Goal: Task Accomplishment & Management: Manage account settings

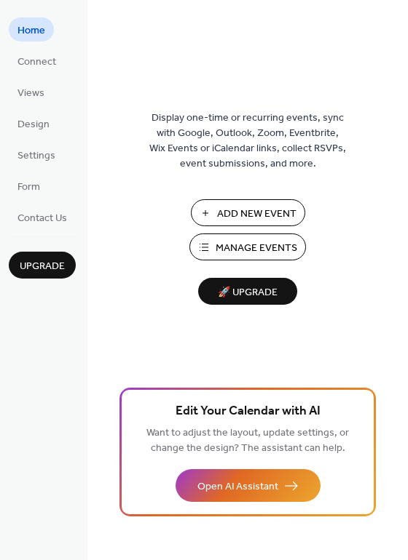
click at [240, 250] on span "Manage Events" at bounding box center [256, 248] width 82 height 15
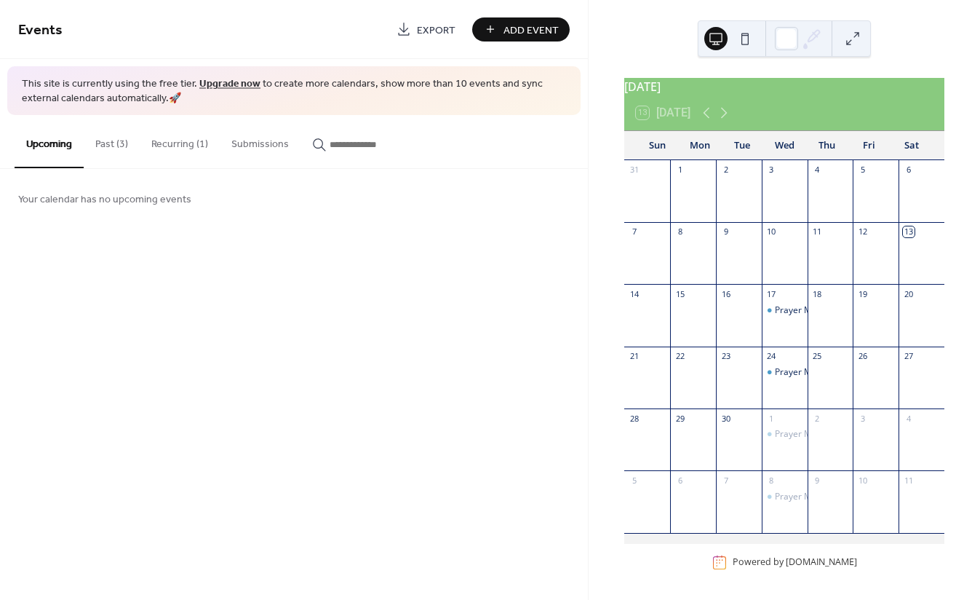
click at [180, 144] on button "Recurring (1)" at bounding box center [180, 141] width 80 height 52
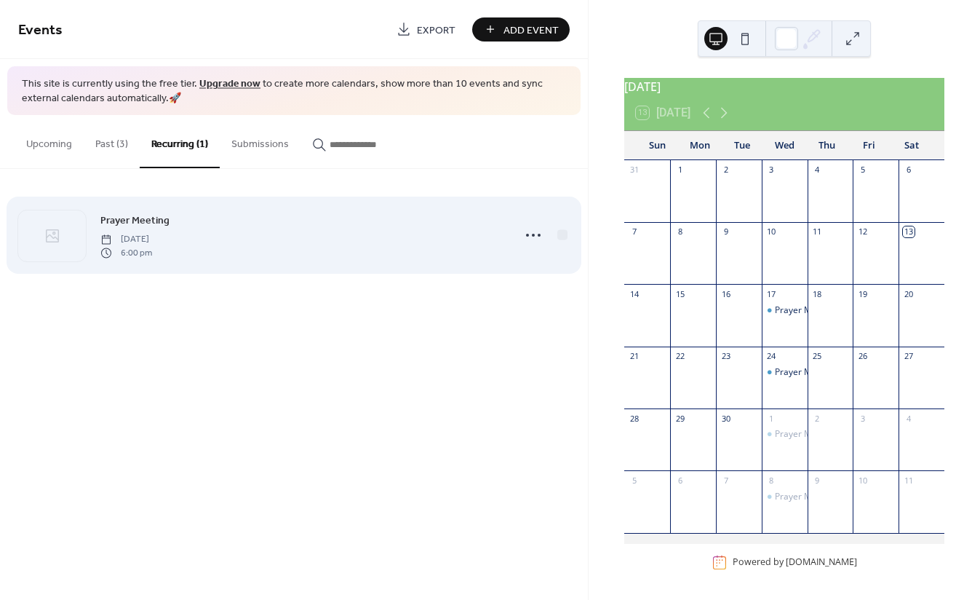
click at [359, 232] on div "Prayer Meeting Wednesday, September 17, 2025 6:00 pm" at bounding box center [302, 235] width 404 height 47
click at [533, 235] on circle at bounding box center [533, 235] width 3 height 3
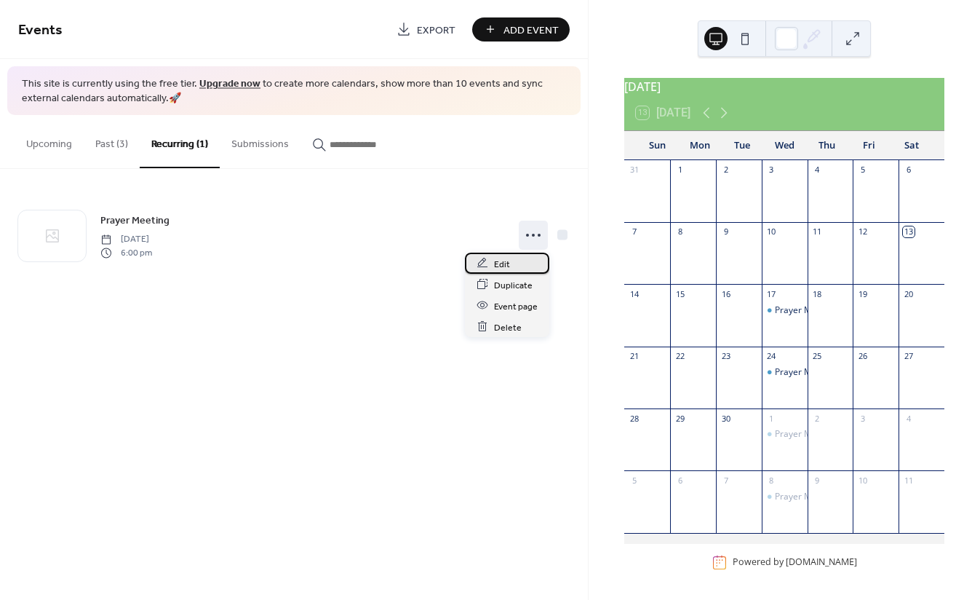
click at [518, 260] on div "Edit" at bounding box center [507, 263] width 84 height 21
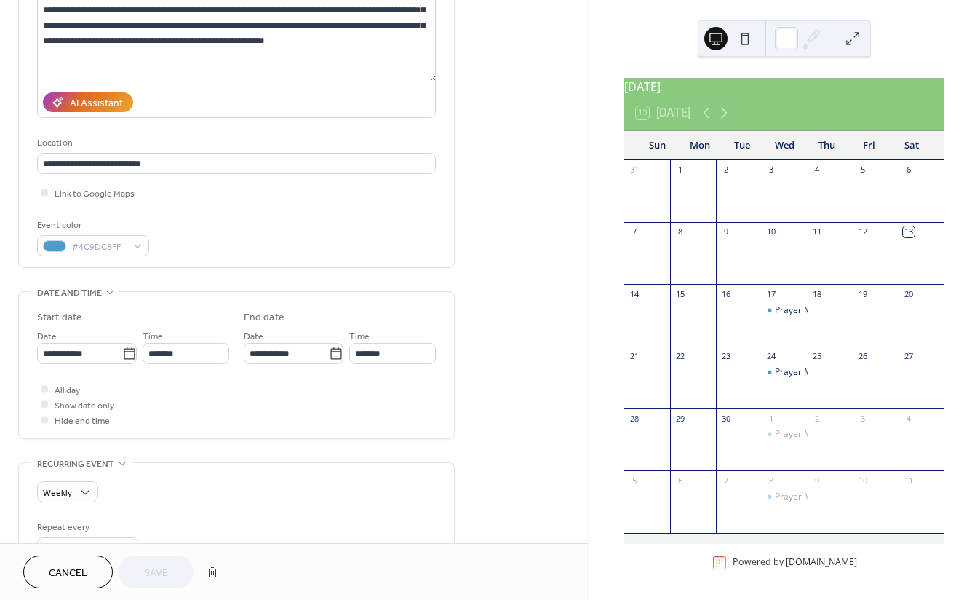
scroll to position [209, 0]
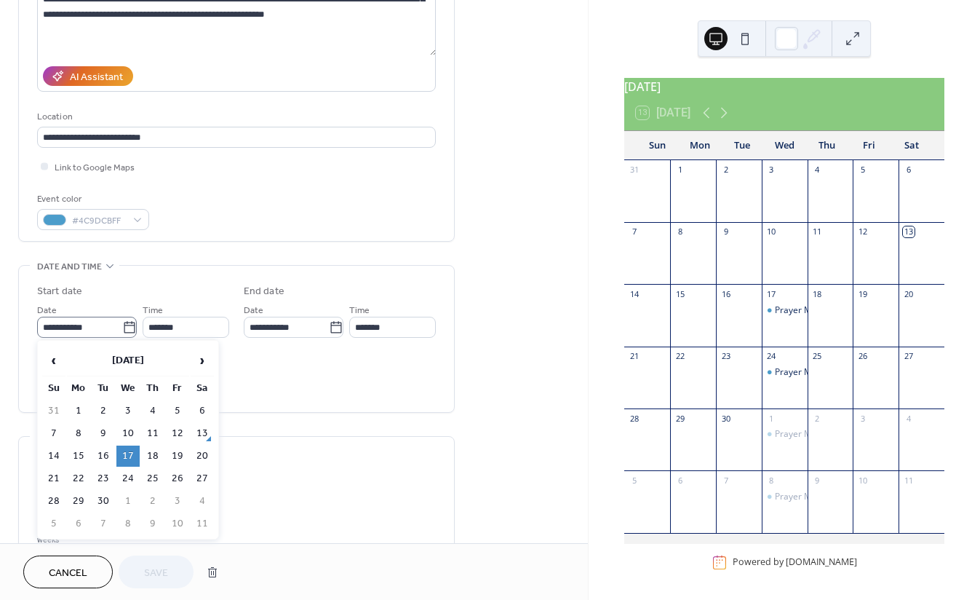
click at [124, 327] on icon at bounding box center [129, 327] width 15 height 15
click at [122, 327] on input "**********" at bounding box center [79, 327] width 85 height 21
click at [58, 361] on span "‹" at bounding box center [54, 360] width 22 height 29
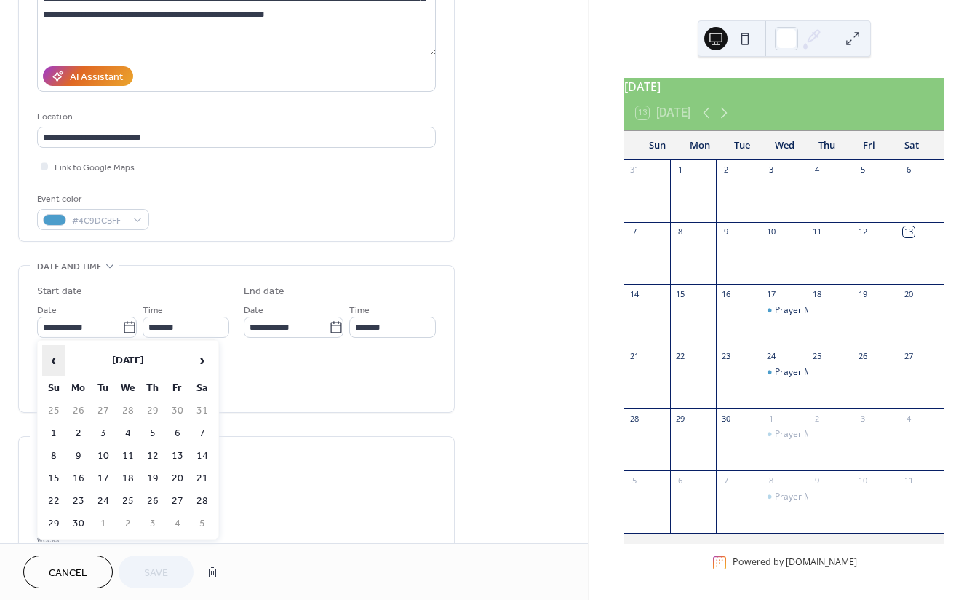
click at [58, 361] on span "‹" at bounding box center [54, 360] width 22 height 29
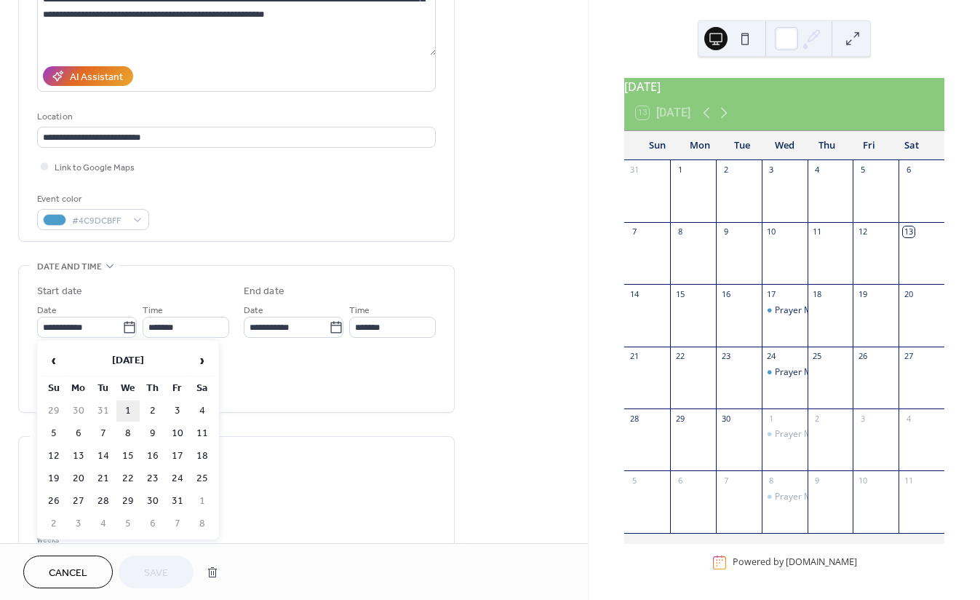
click at [129, 414] on td "1" at bounding box center [127, 410] width 23 height 21
type input "**********"
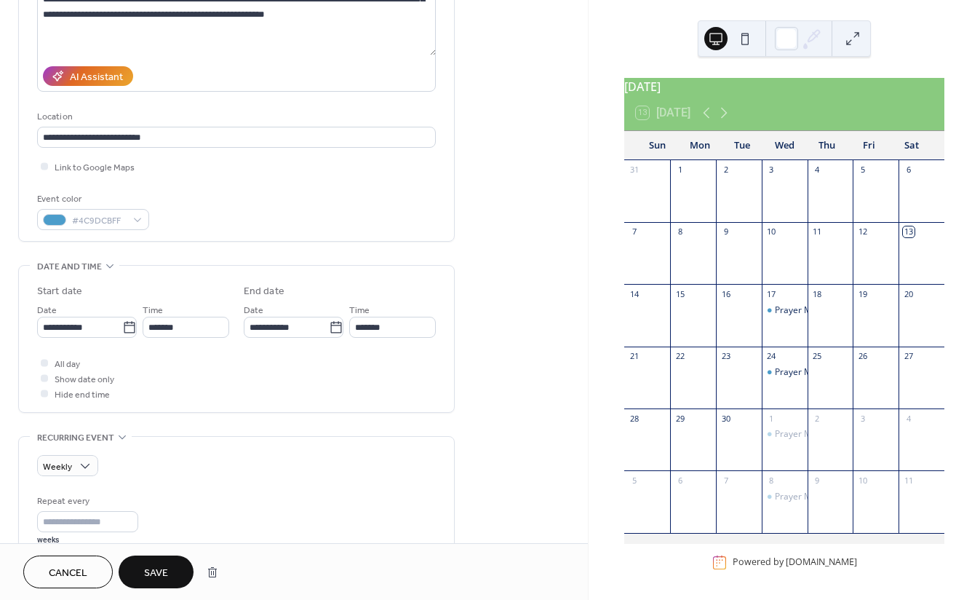
click at [162, 568] on span "Save" at bounding box center [156, 572] width 24 height 15
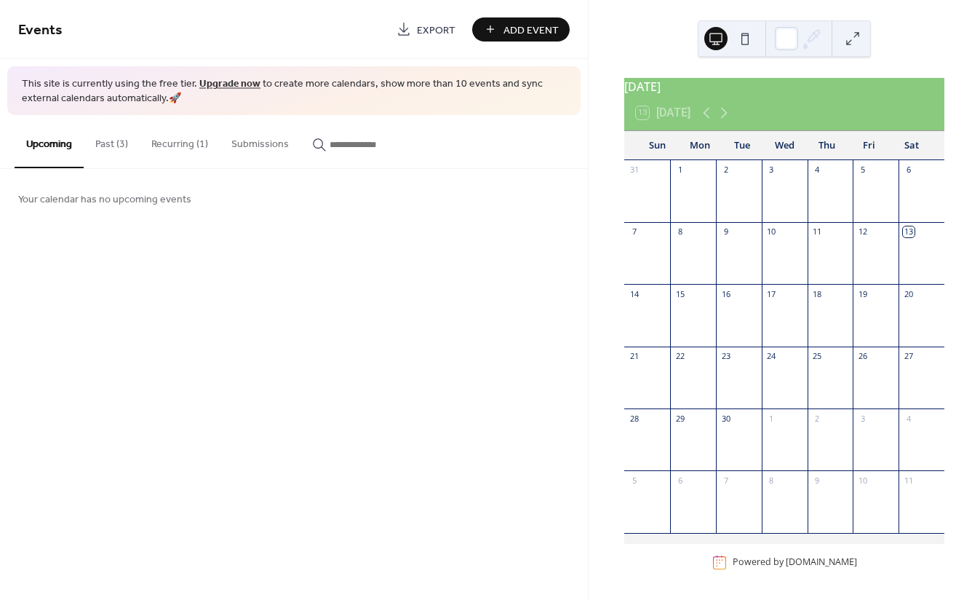
click at [117, 146] on button "Past (3)" at bounding box center [112, 141] width 56 height 52
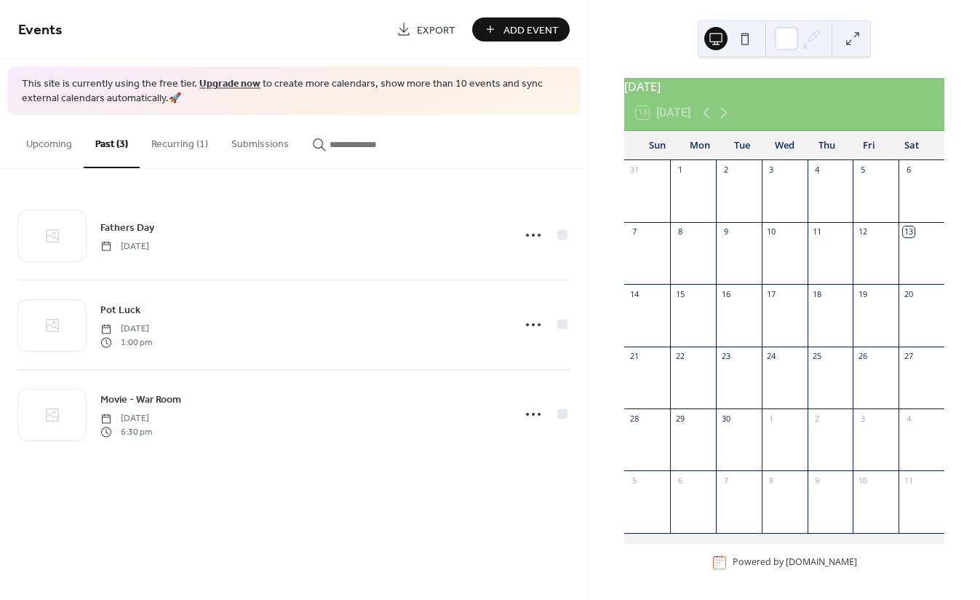
click at [179, 154] on button "Recurring (1)" at bounding box center [180, 141] width 80 height 52
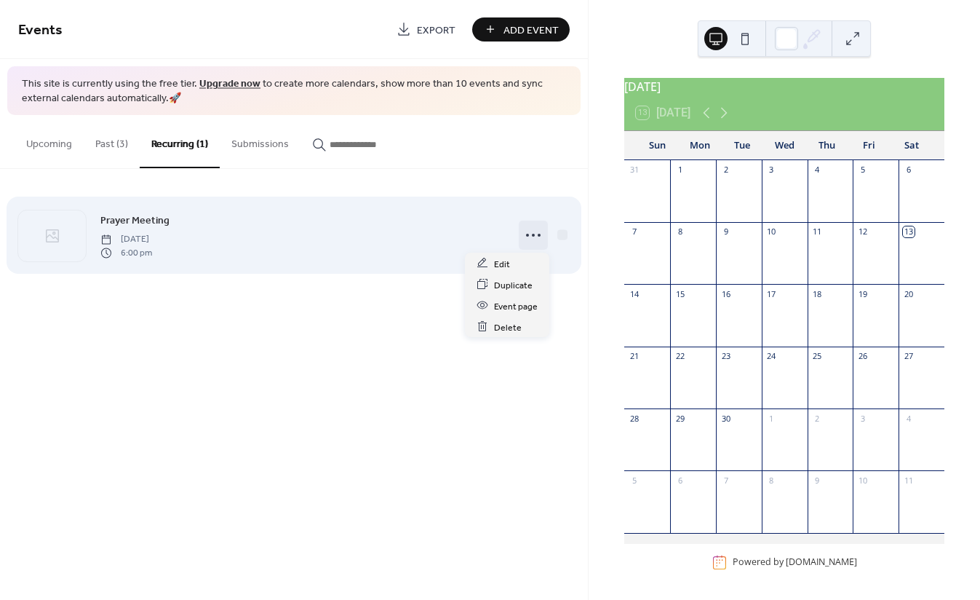
click at [534, 236] on icon at bounding box center [533, 234] width 23 height 23
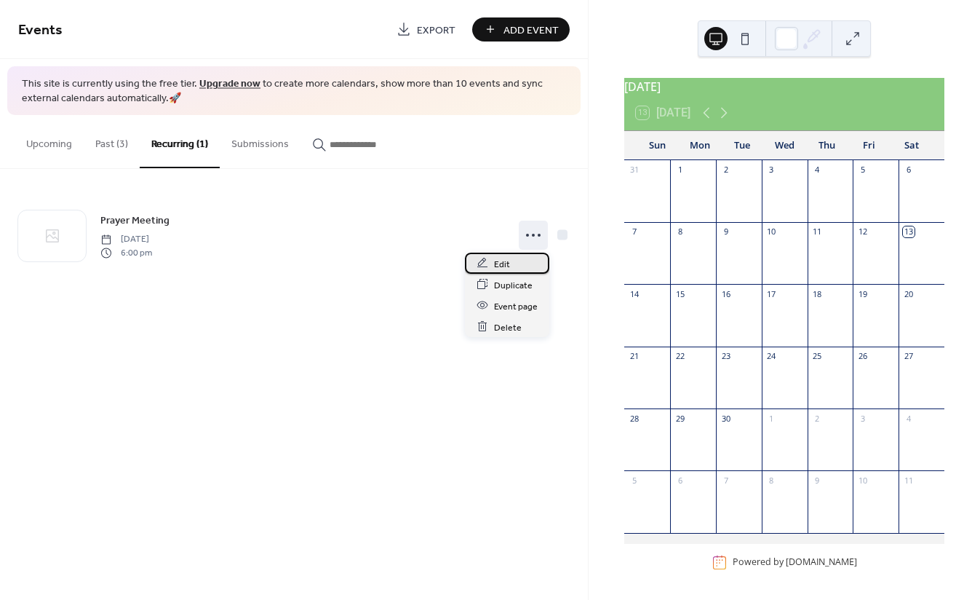
click at [506, 263] on span "Edit" at bounding box center [502, 263] width 16 height 15
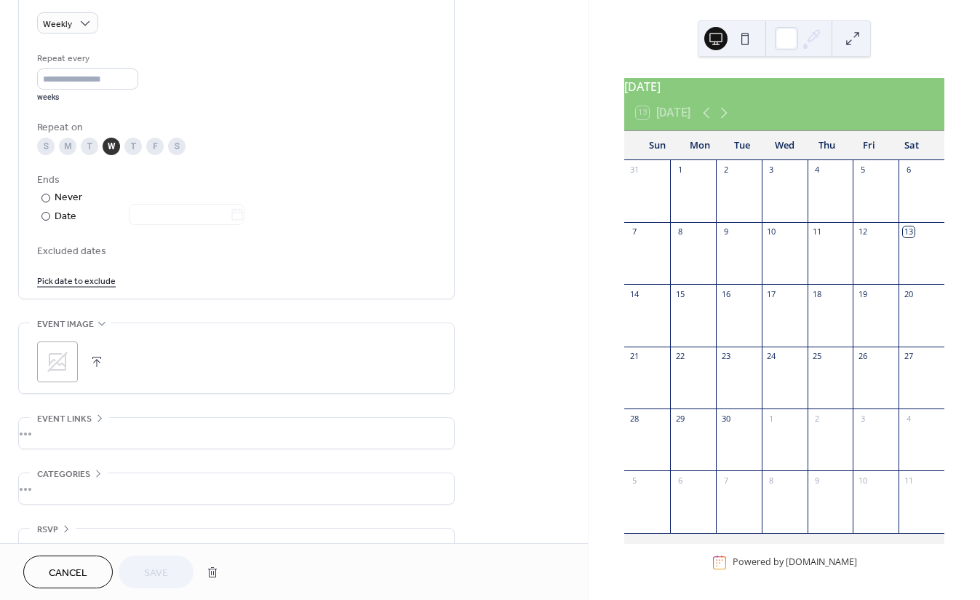
scroll to position [680, 0]
